Goal: Find specific page/section: Find specific page/section

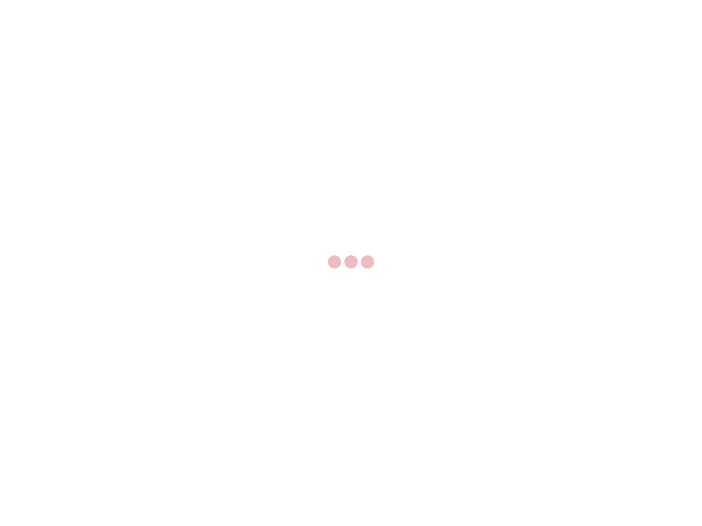
select select "US"
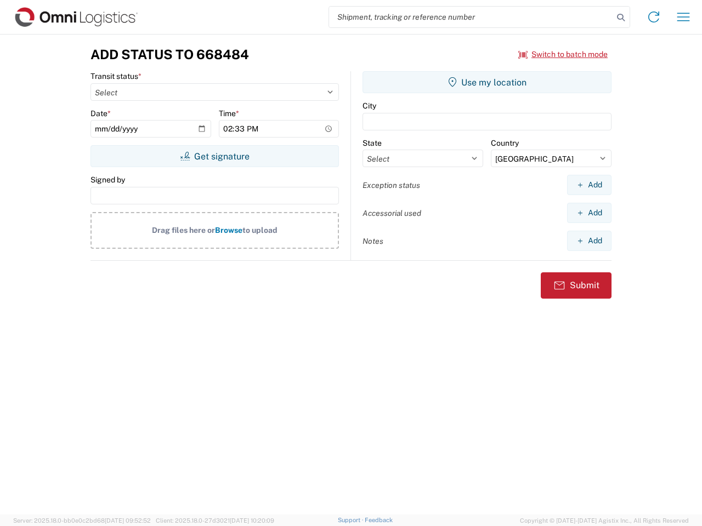
click at [471, 17] on input "search" at bounding box center [471, 17] width 284 height 21
click at [621, 18] on icon at bounding box center [620, 17] width 15 height 15
click at [654, 17] on icon at bounding box center [654, 17] width 18 height 18
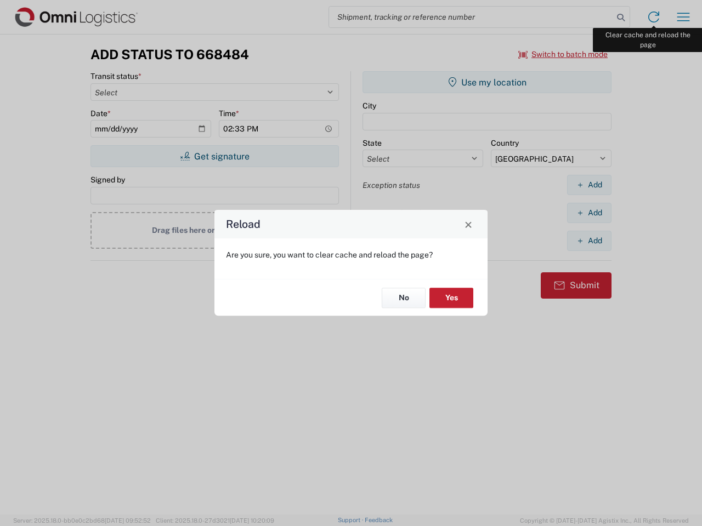
click at [683, 17] on div "Reload Are you sure, you want to clear cache and reload the page? No Yes" at bounding box center [351, 263] width 702 height 526
click at [563, 54] on div "Reload Are you sure, you want to clear cache and reload the page? No Yes" at bounding box center [351, 263] width 702 height 526
click at [214, 156] on div "Reload Are you sure, you want to clear cache and reload the page? No Yes" at bounding box center [351, 263] width 702 height 526
click at [487, 82] on div "Reload Are you sure, you want to clear cache and reload the page? No Yes" at bounding box center [351, 263] width 702 height 526
click at [589, 185] on div "Reload Are you sure, you want to clear cache and reload the page? No Yes" at bounding box center [351, 263] width 702 height 526
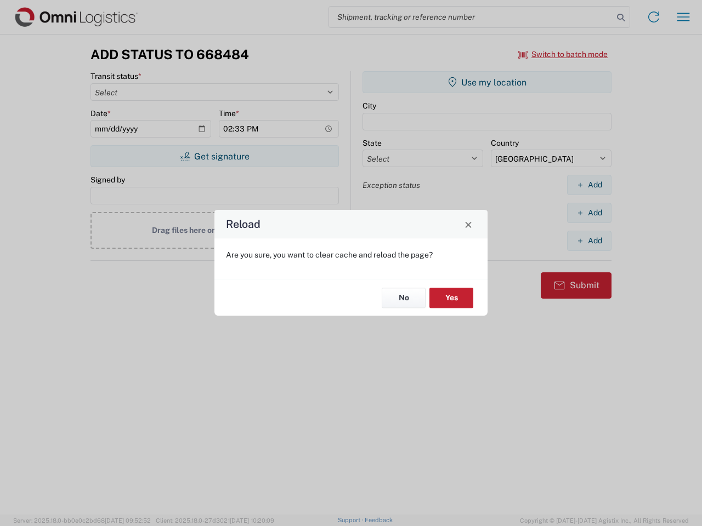
click at [589, 213] on div "Reload Are you sure, you want to clear cache and reload the page? No Yes" at bounding box center [351, 263] width 702 height 526
click at [589, 241] on div "Reload Are you sure, you want to clear cache and reload the page? No Yes" at bounding box center [351, 263] width 702 height 526
